Goal: Task Accomplishment & Management: Use online tool/utility

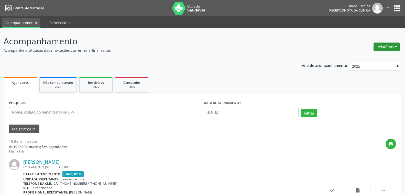
click at [390, 49] on button "Relatórios" at bounding box center [387, 46] width 26 height 9
click at [357, 56] on link "Agendamentos" at bounding box center [371, 57] width 55 height 7
select select "8"
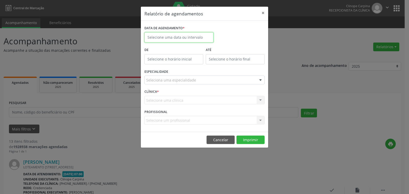
click at [186, 37] on input "text" at bounding box center [179, 37] width 69 height 10
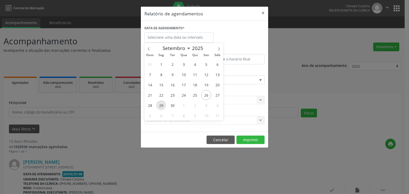
click at [161, 104] on span "29" at bounding box center [161, 105] width 10 height 10
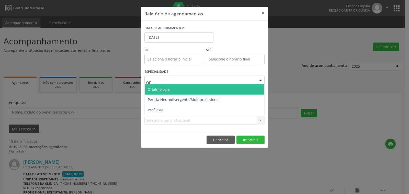
type input "OFT"
click at [173, 91] on span "Oftalmologia" at bounding box center [205, 89] width 120 height 10
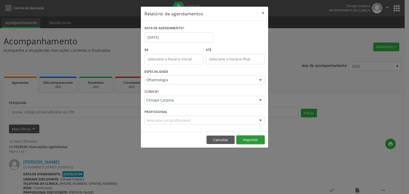
click at [242, 139] on button "Imprimir" at bounding box center [251, 139] width 28 height 9
click at [181, 34] on input "[DATE]" at bounding box center [179, 37] width 69 height 10
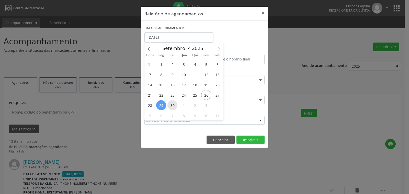
click at [173, 105] on span "30" at bounding box center [173, 105] width 10 height 10
type input "[DATE]"
click at [173, 105] on span "30" at bounding box center [173, 105] width 10 height 10
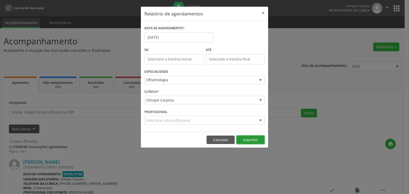
click at [248, 139] on button "Imprimir" at bounding box center [251, 139] width 28 height 9
click at [264, 11] on button "×" at bounding box center [263, 13] width 10 height 13
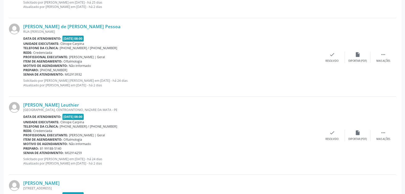
scroll to position [88, 0]
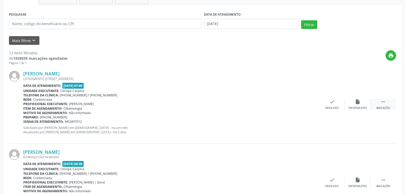
click at [384, 100] on icon "" at bounding box center [383, 102] width 6 height 6
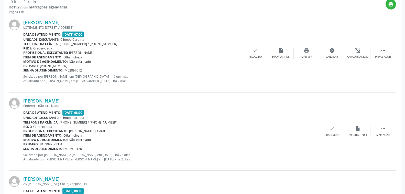
scroll to position [165, 0]
